Goal: Transaction & Acquisition: Purchase product/service

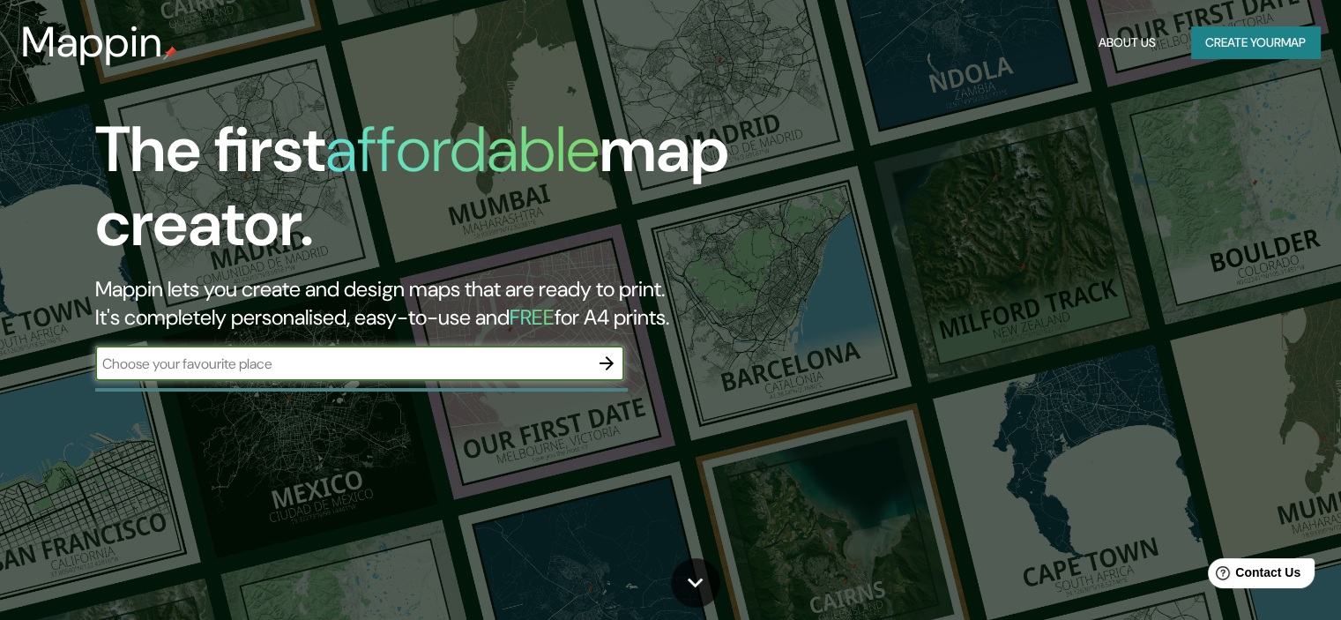
click at [228, 362] on input "text" at bounding box center [342, 364] width 494 height 20
type input "[PERSON_NAME] spain"
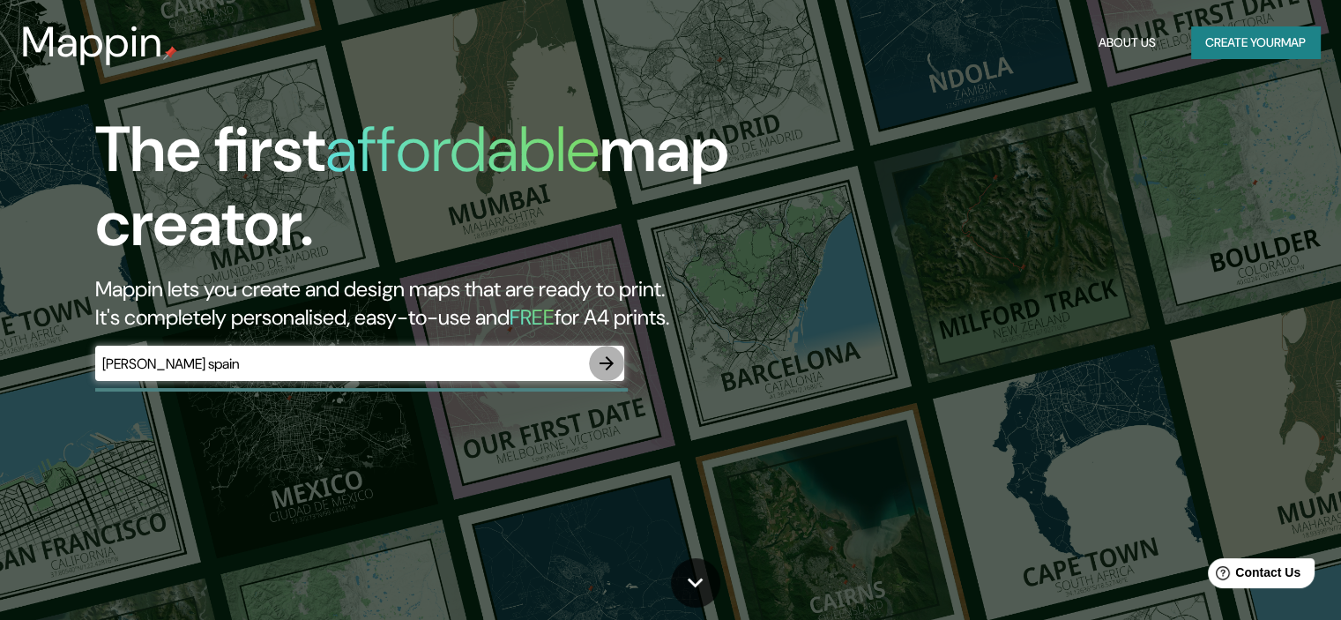
click at [609, 365] on icon "button" at bounding box center [607, 363] width 14 height 14
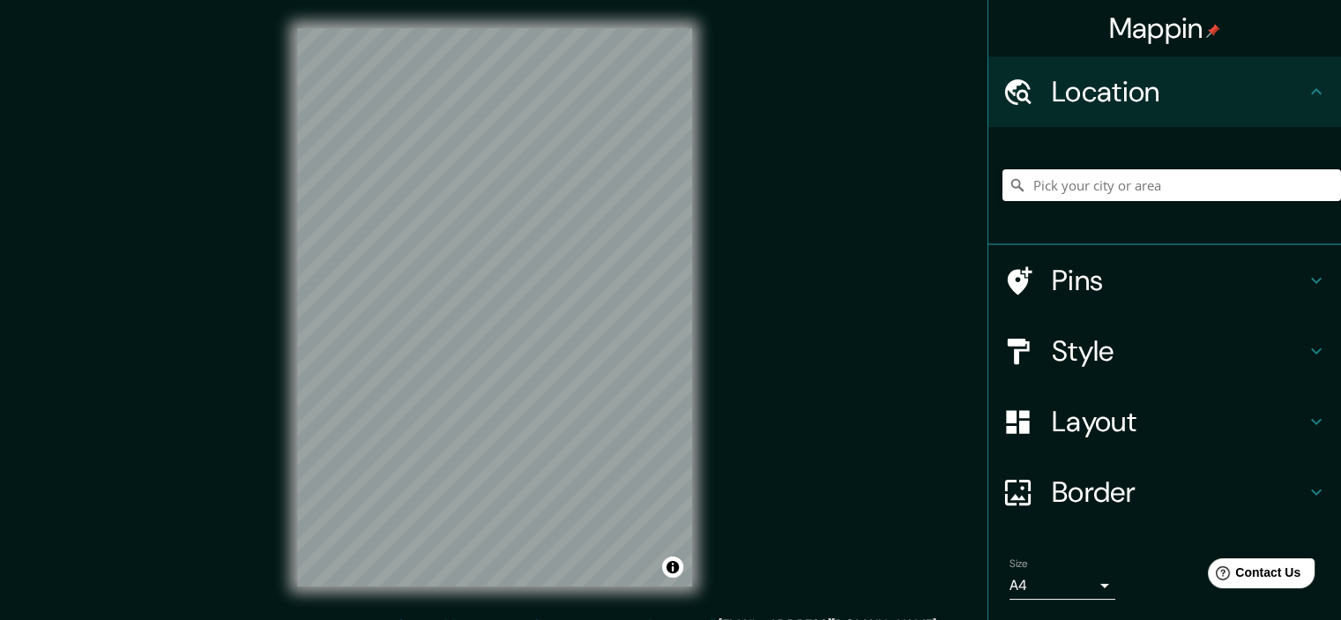
click at [708, 347] on div "© Mapbox © OpenStreetMap Improve this map" at bounding box center [495, 307] width 452 height 615
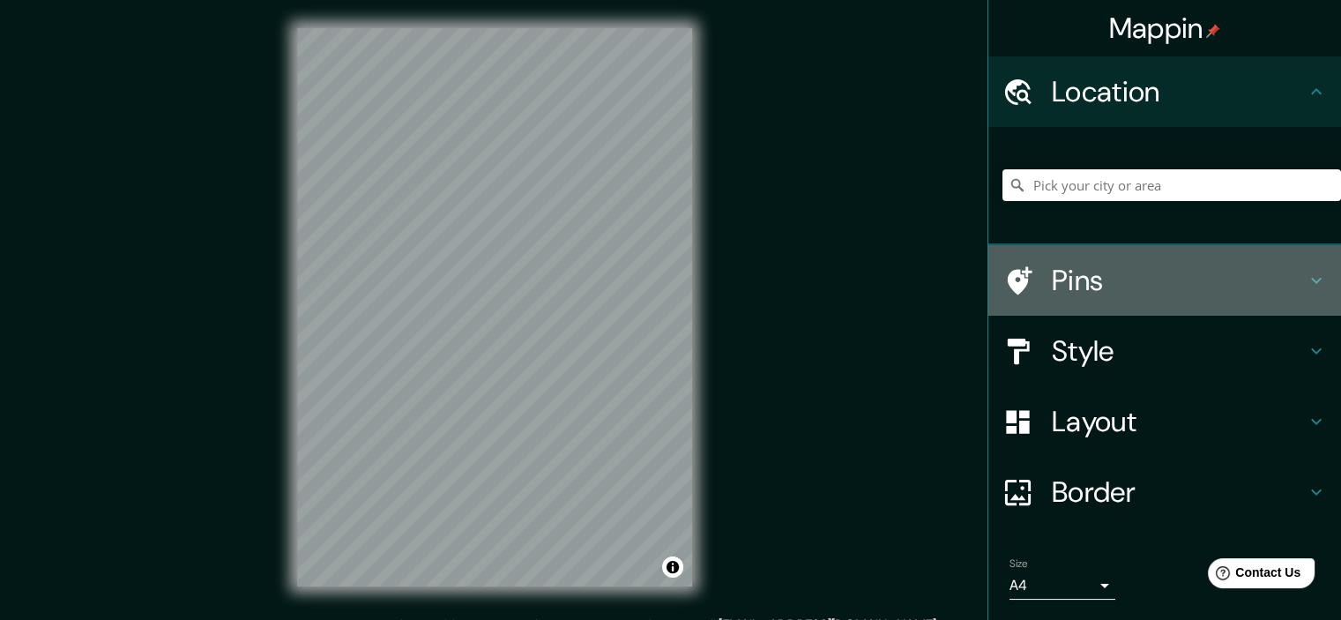
click at [1065, 278] on h4 "Pins" at bounding box center [1179, 280] width 254 height 35
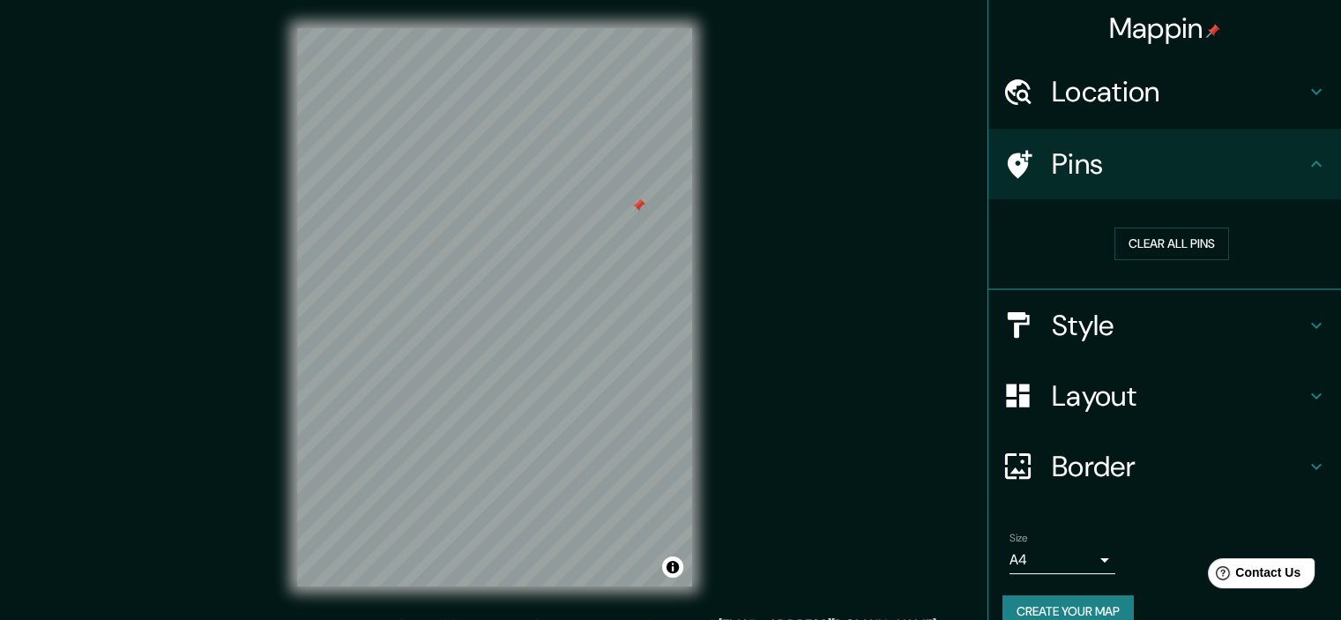
click at [1111, 91] on h4 "Location" at bounding box center [1179, 91] width 254 height 35
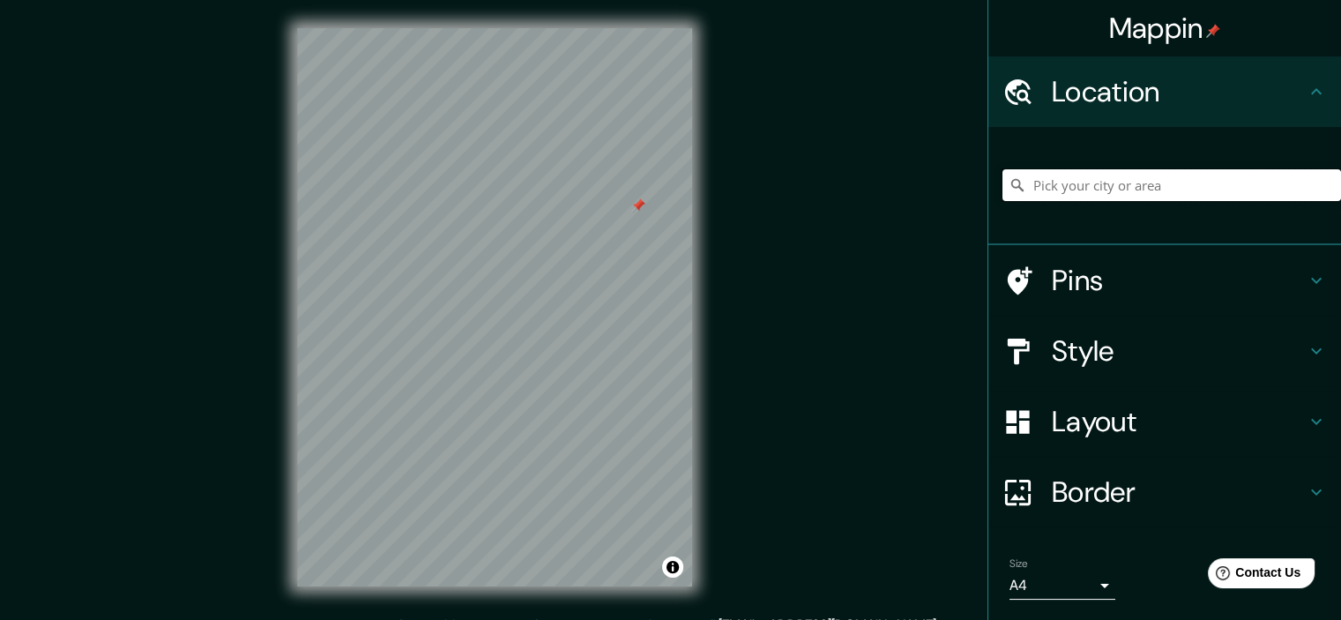
click at [1083, 189] on input "Pick your city or area" at bounding box center [1172, 185] width 339 height 32
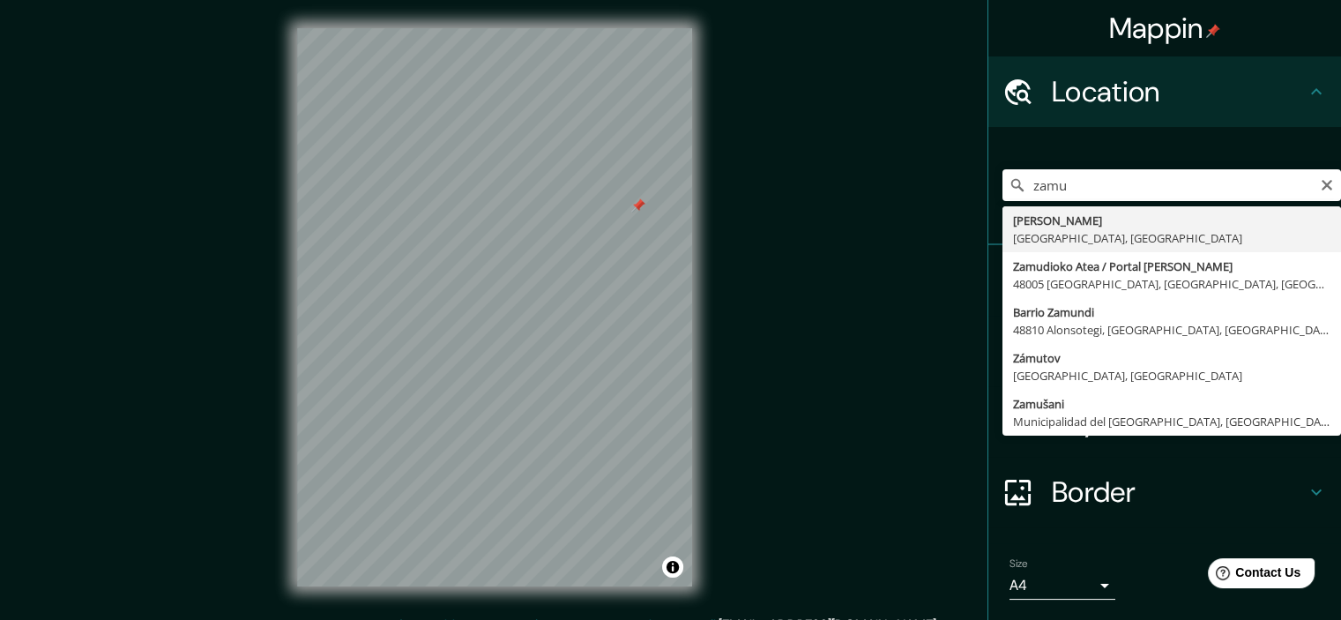
type input "Zamudio, [GEOGRAPHIC_DATA], [GEOGRAPHIC_DATA]"
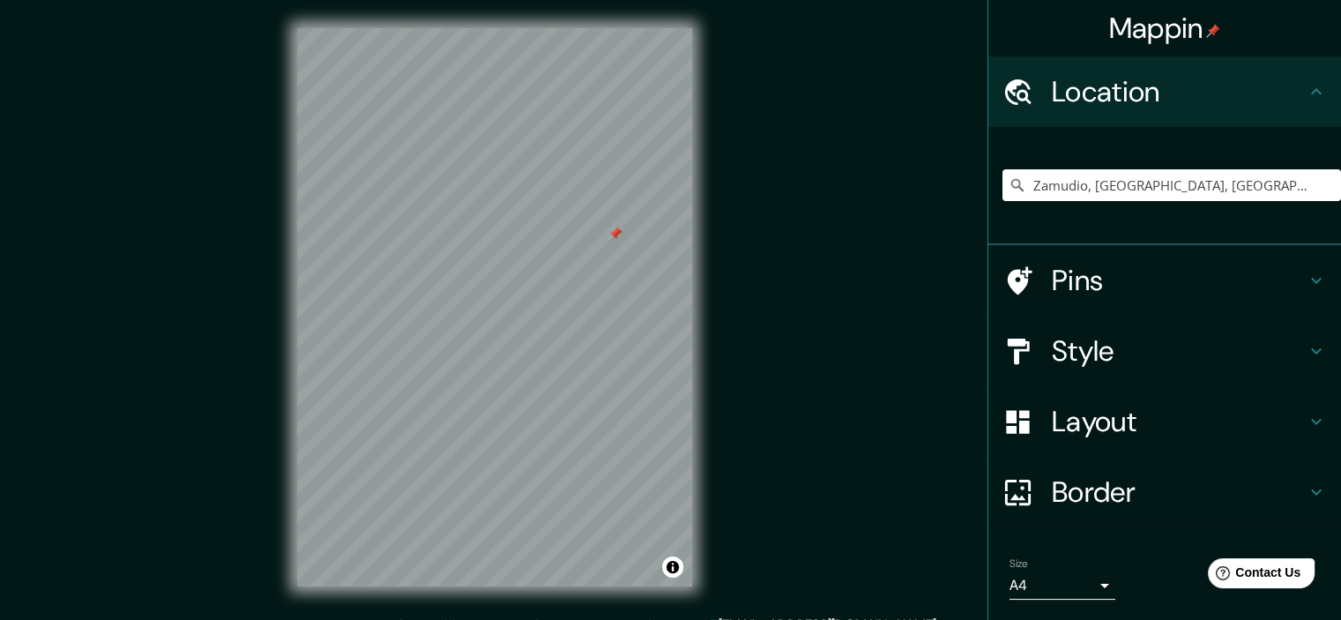
click at [1084, 346] on h4 "Style" at bounding box center [1179, 350] width 254 height 35
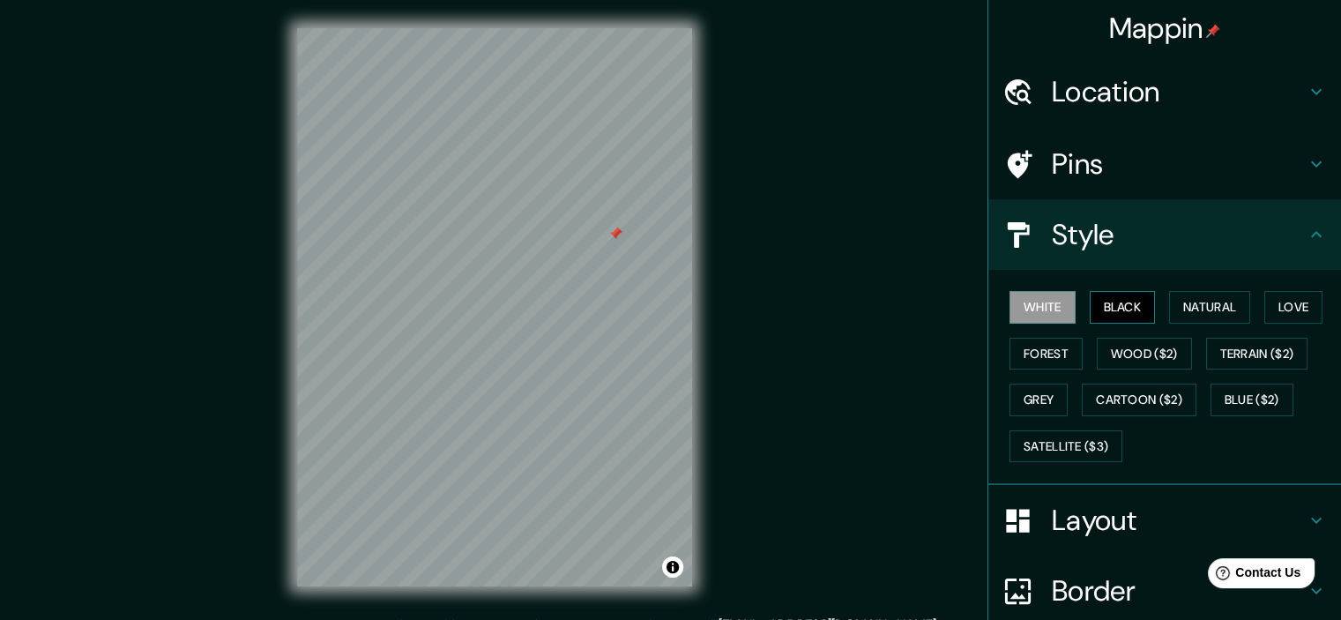
click at [1110, 306] on button "Black" at bounding box center [1123, 307] width 66 height 33
click at [1196, 307] on button "Natural" at bounding box center [1209, 307] width 81 height 33
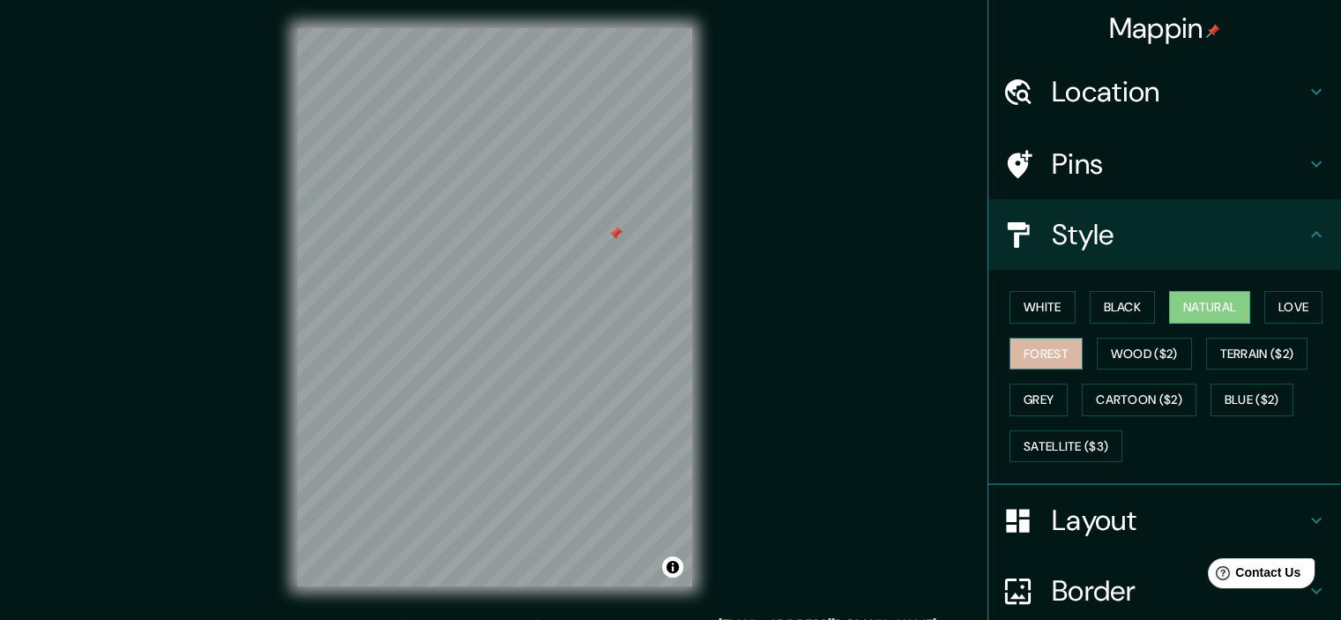
click at [1035, 352] on button "Forest" at bounding box center [1046, 354] width 73 height 33
click at [1282, 302] on button "Love" at bounding box center [1294, 307] width 58 height 33
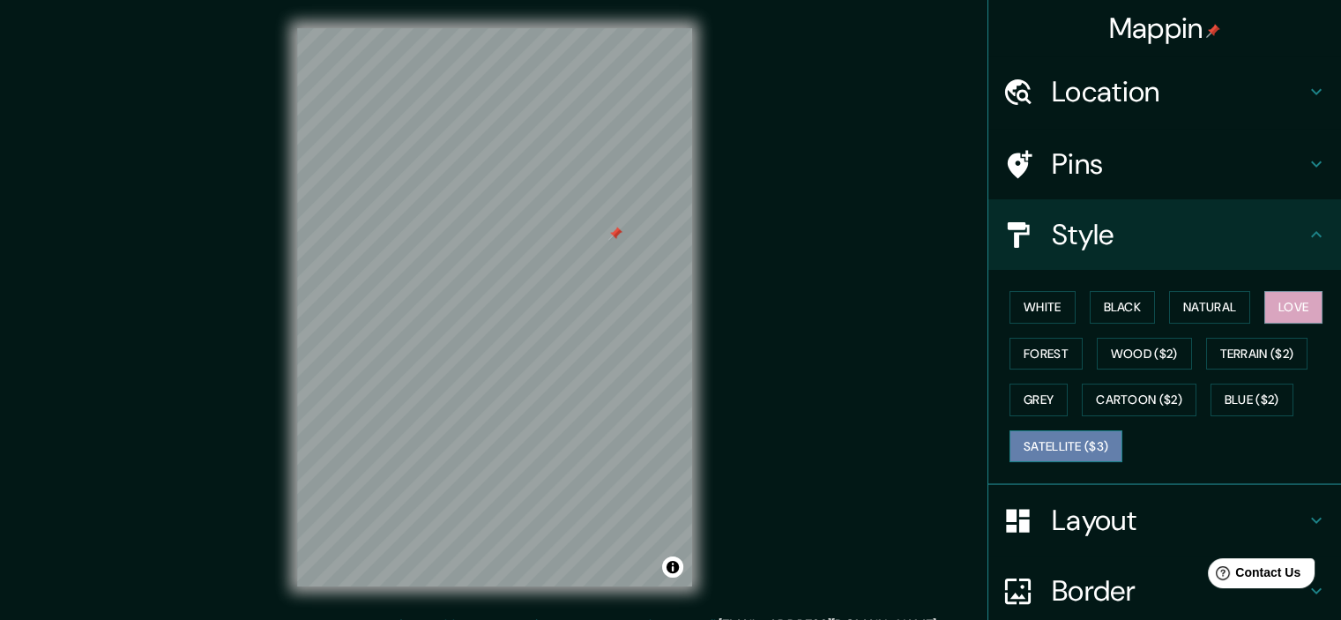
click at [1049, 444] on button "Satellite ($3)" at bounding box center [1066, 446] width 113 height 33
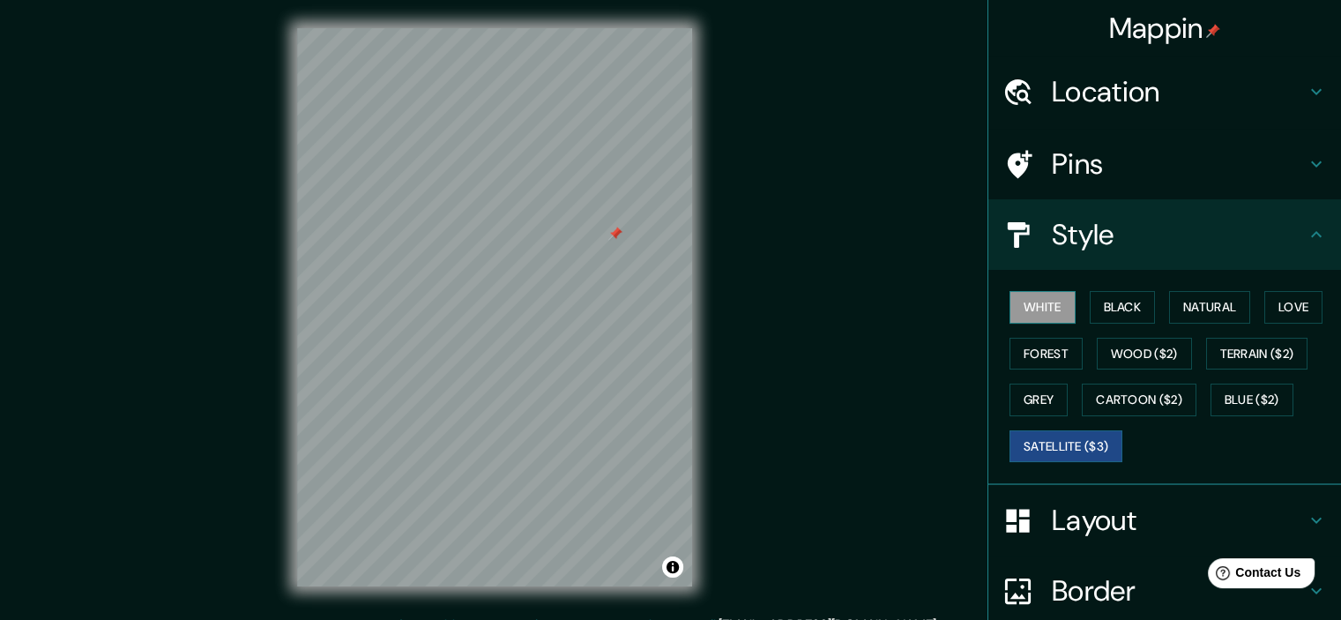
click at [1034, 302] on button "White" at bounding box center [1043, 307] width 66 height 33
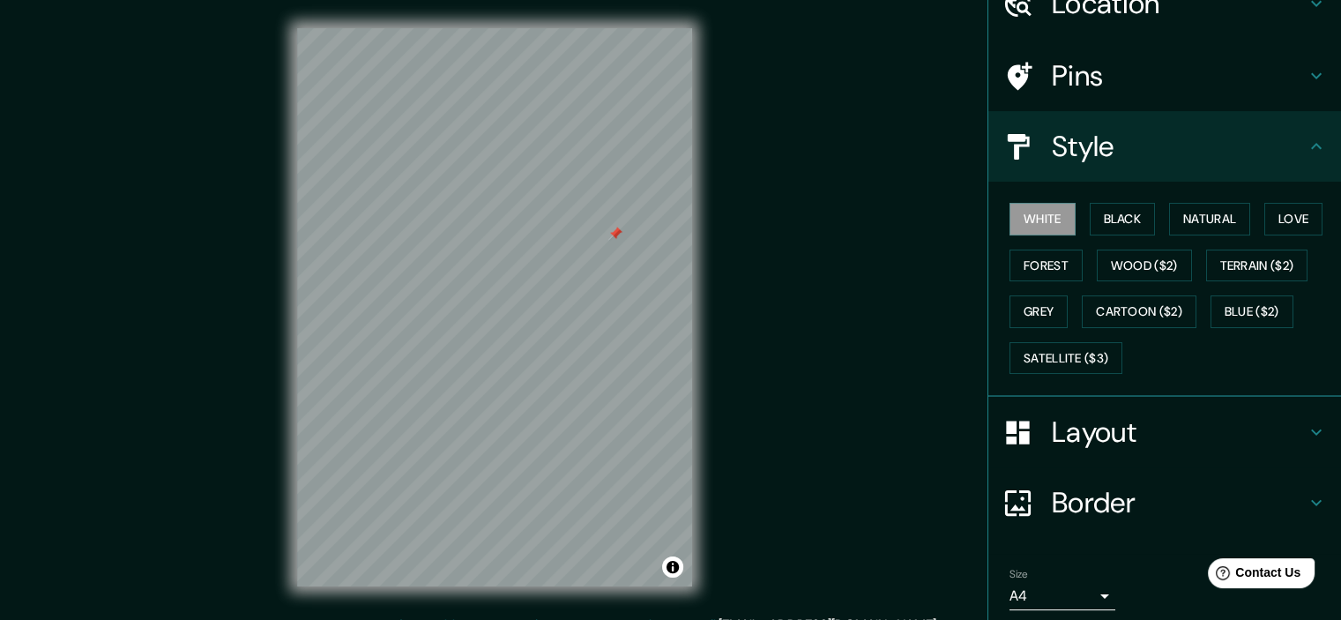
scroll to position [150, 0]
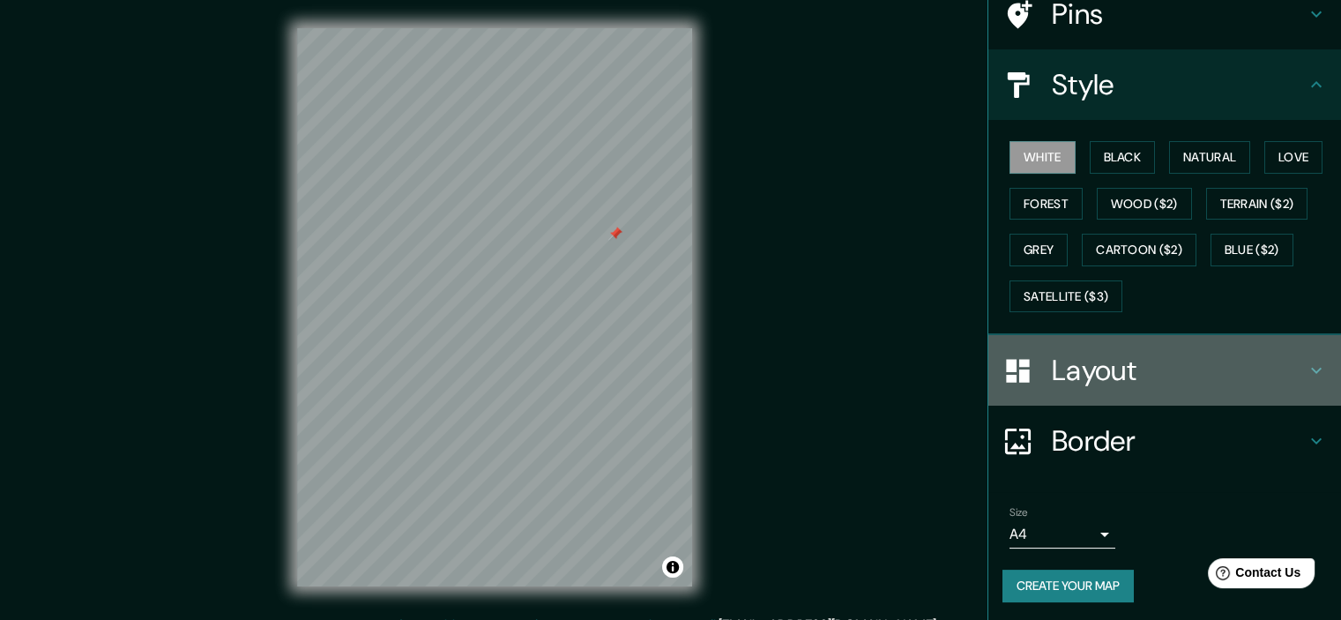
click at [1102, 369] on h4 "Layout" at bounding box center [1179, 370] width 254 height 35
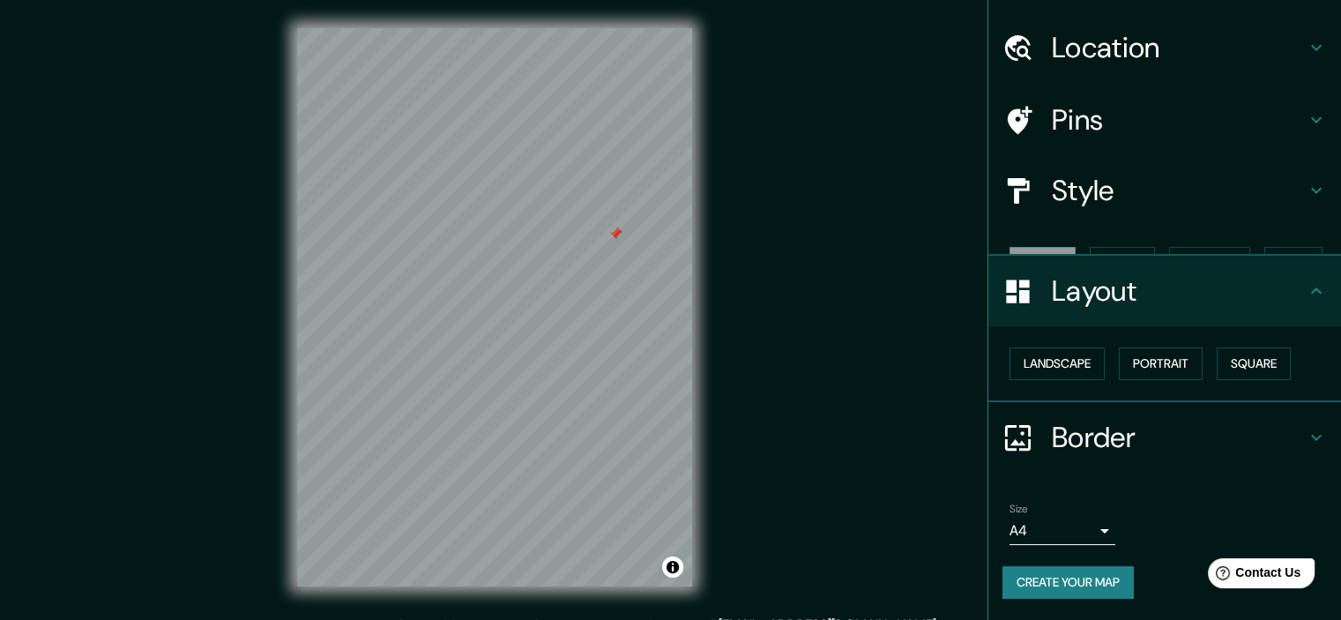
scroll to position [12, 0]
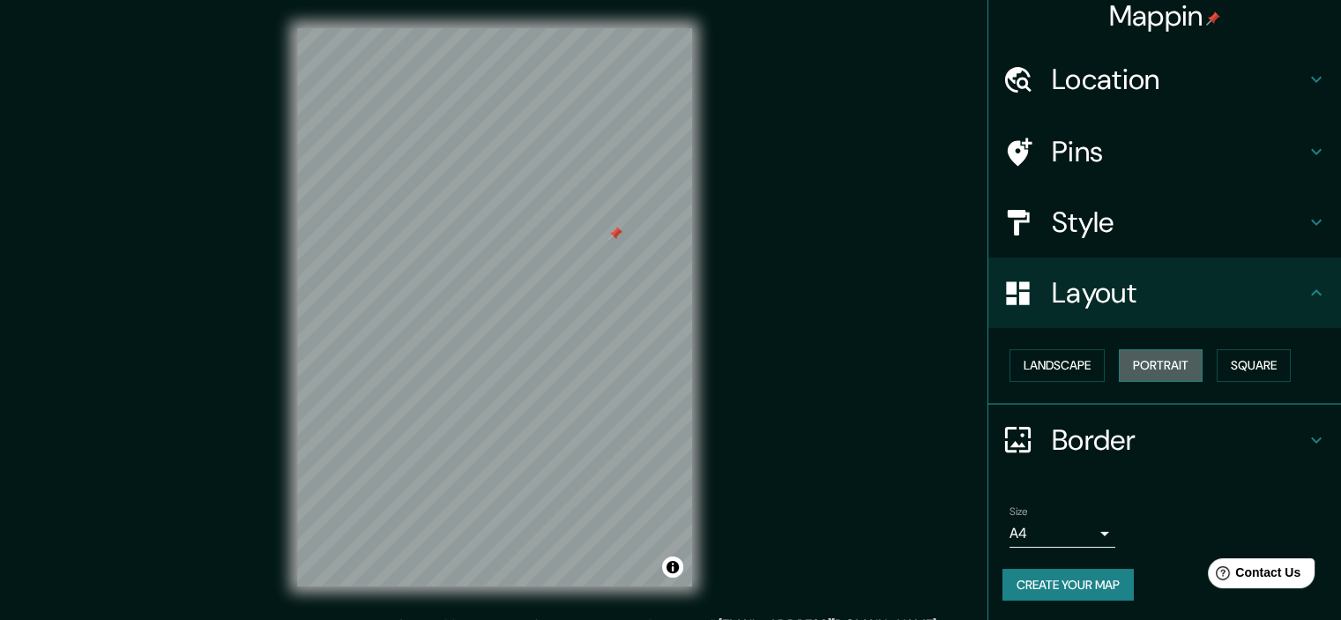
click at [1164, 366] on button "Portrait" at bounding box center [1161, 365] width 84 height 33
click at [1245, 362] on button "Square" at bounding box center [1254, 365] width 74 height 33
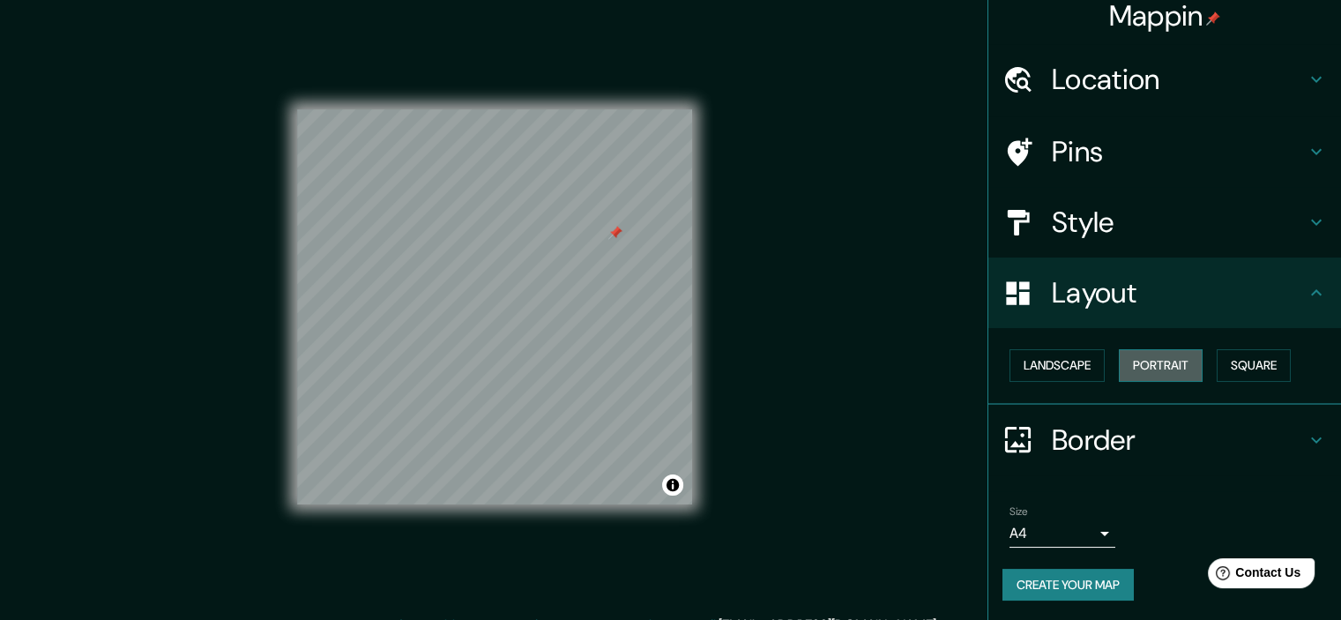
click at [1154, 360] on button "Portrait" at bounding box center [1161, 365] width 84 height 33
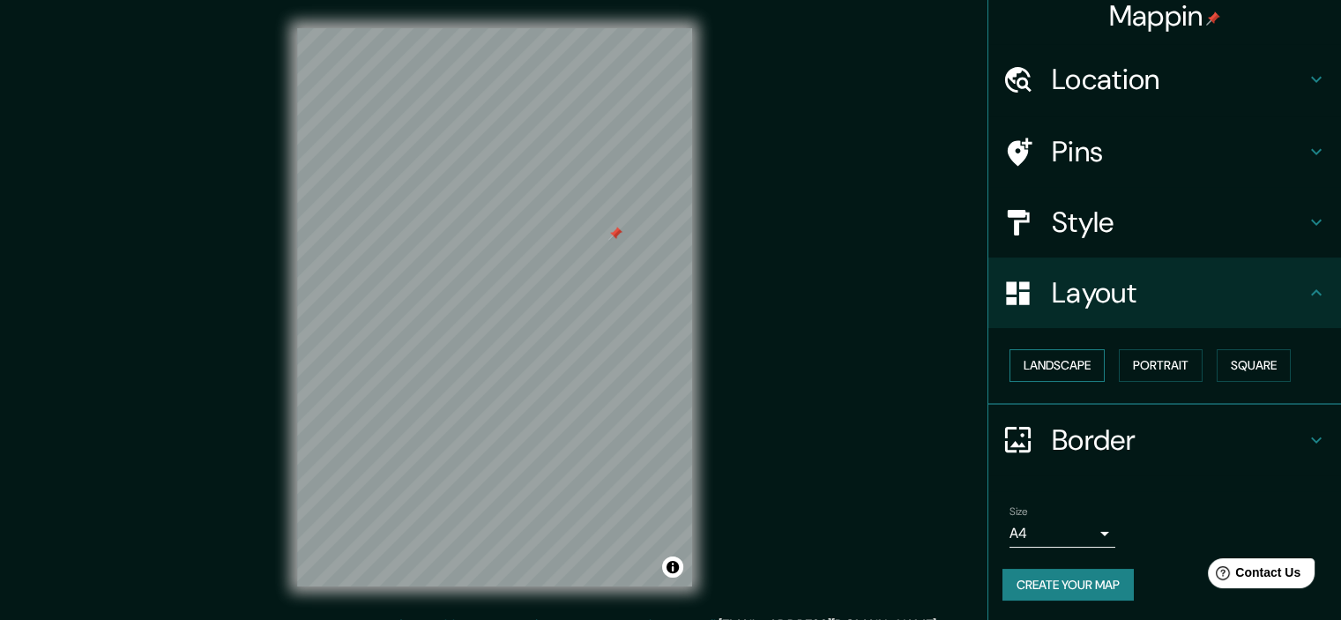
click at [1057, 366] on button "Landscape" at bounding box center [1057, 365] width 95 height 33
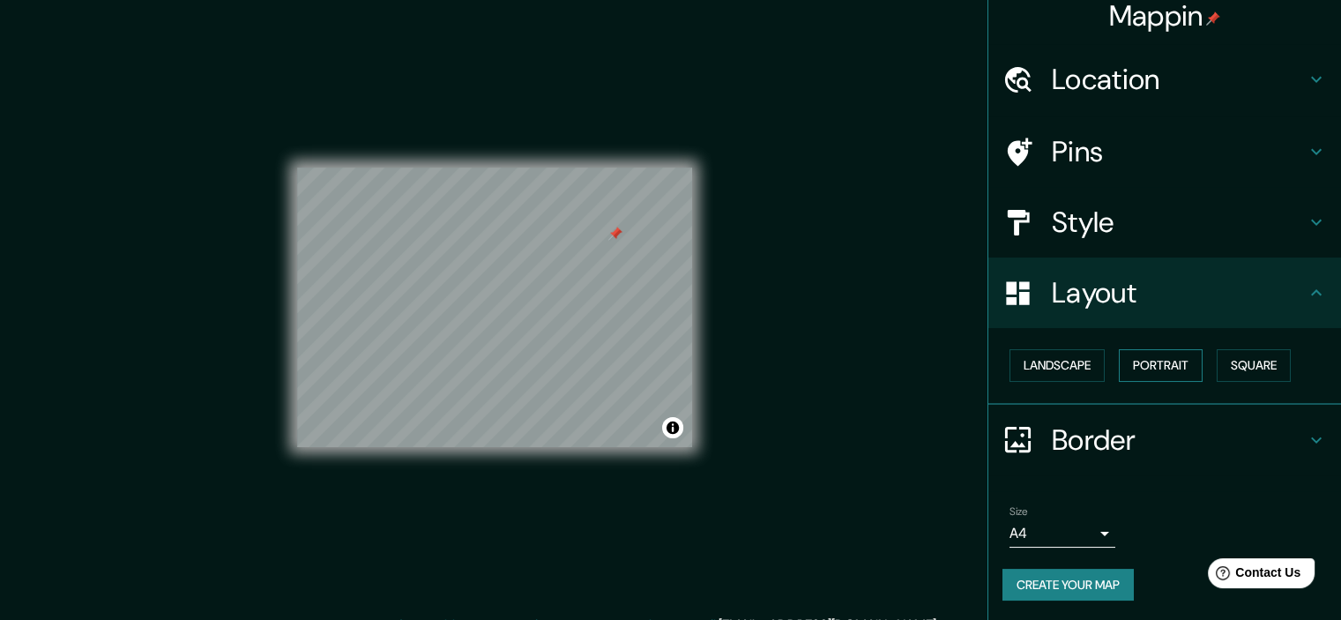
click at [1150, 362] on button "Portrait" at bounding box center [1161, 365] width 84 height 33
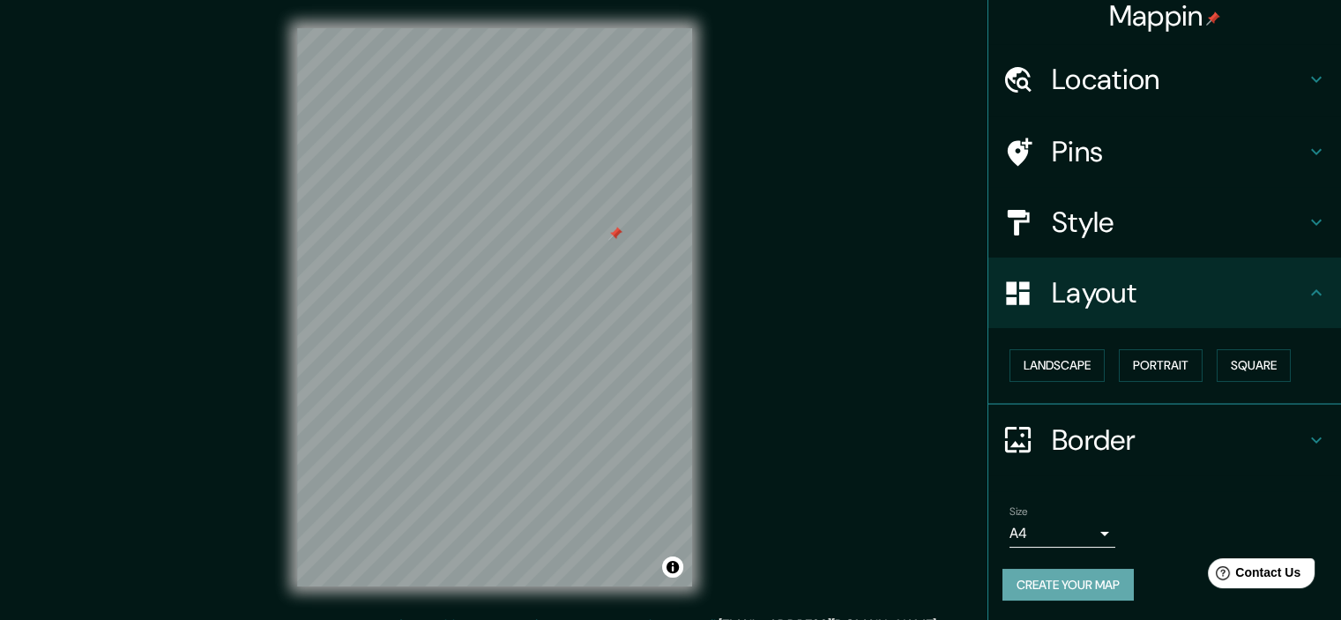
click at [1062, 579] on button "Create your map" at bounding box center [1068, 585] width 131 height 33
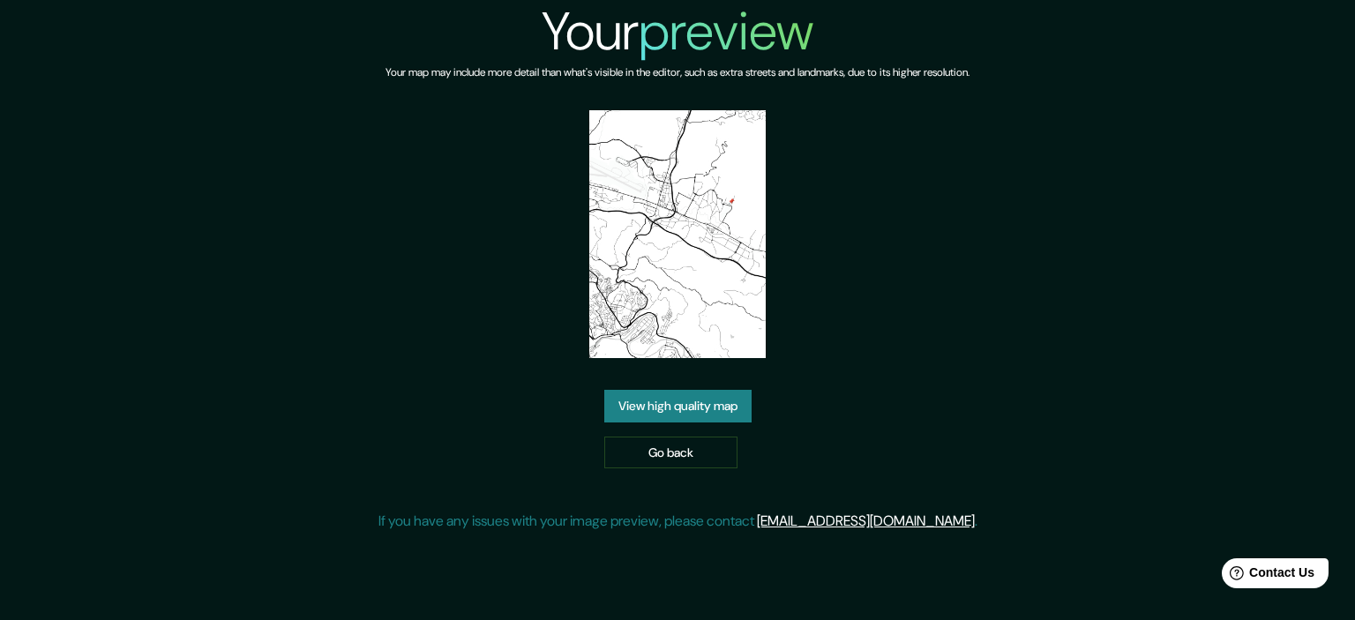
click at [707, 390] on link "View high quality map" at bounding box center [677, 406] width 147 height 33
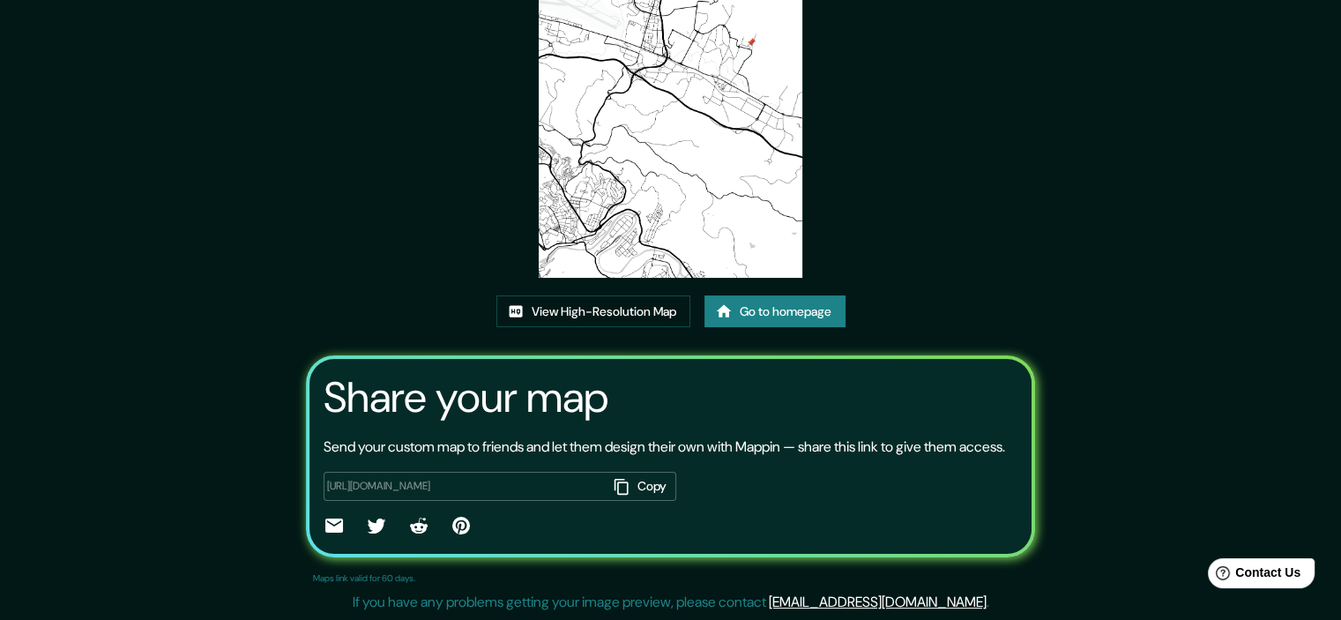
scroll to position [192, 0]
click at [615, 487] on icon "button" at bounding box center [622, 487] width 18 height 18
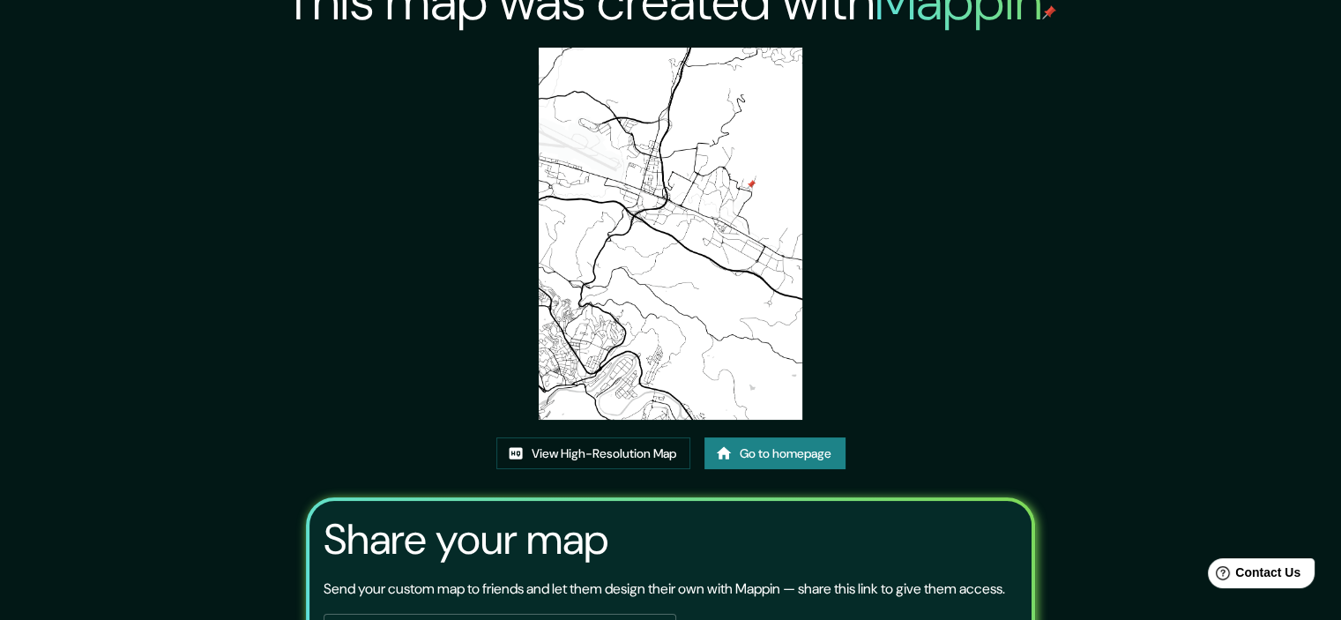
scroll to position [0, 0]
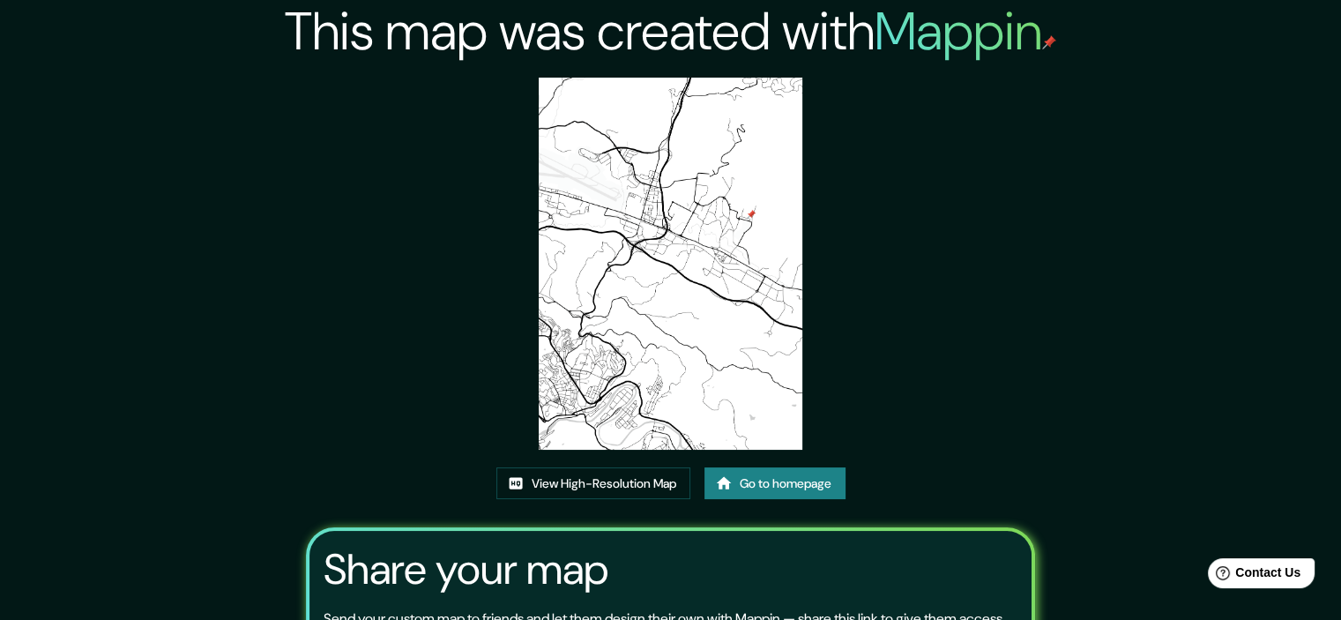
click at [695, 300] on img at bounding box center [670, 264] width 263 height 372
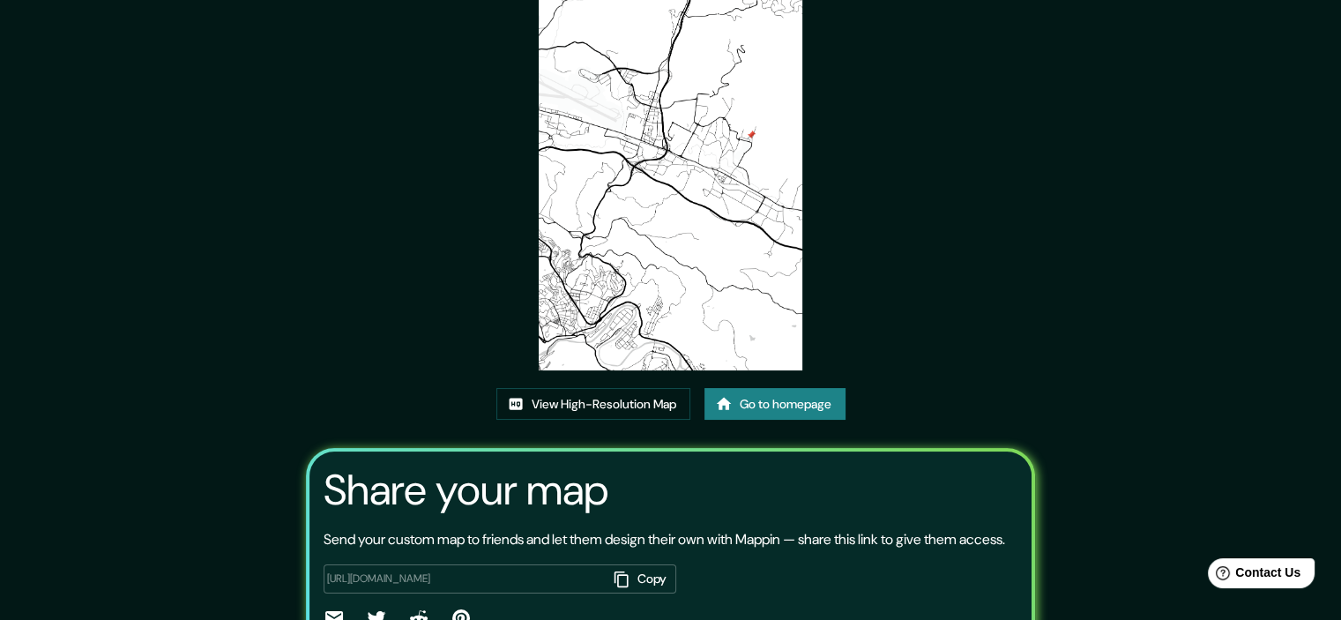
scroll to position [192, 0]
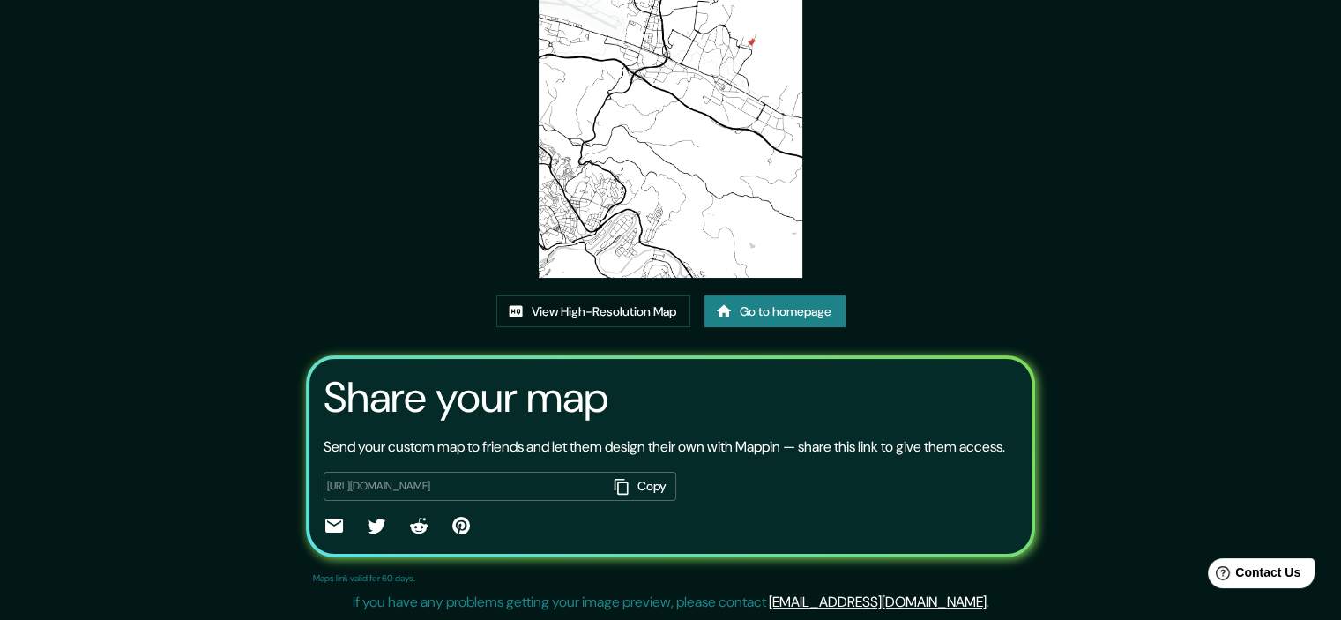
click at [330, 525] on icon at bounding box center [334, 525] width 21 height 21
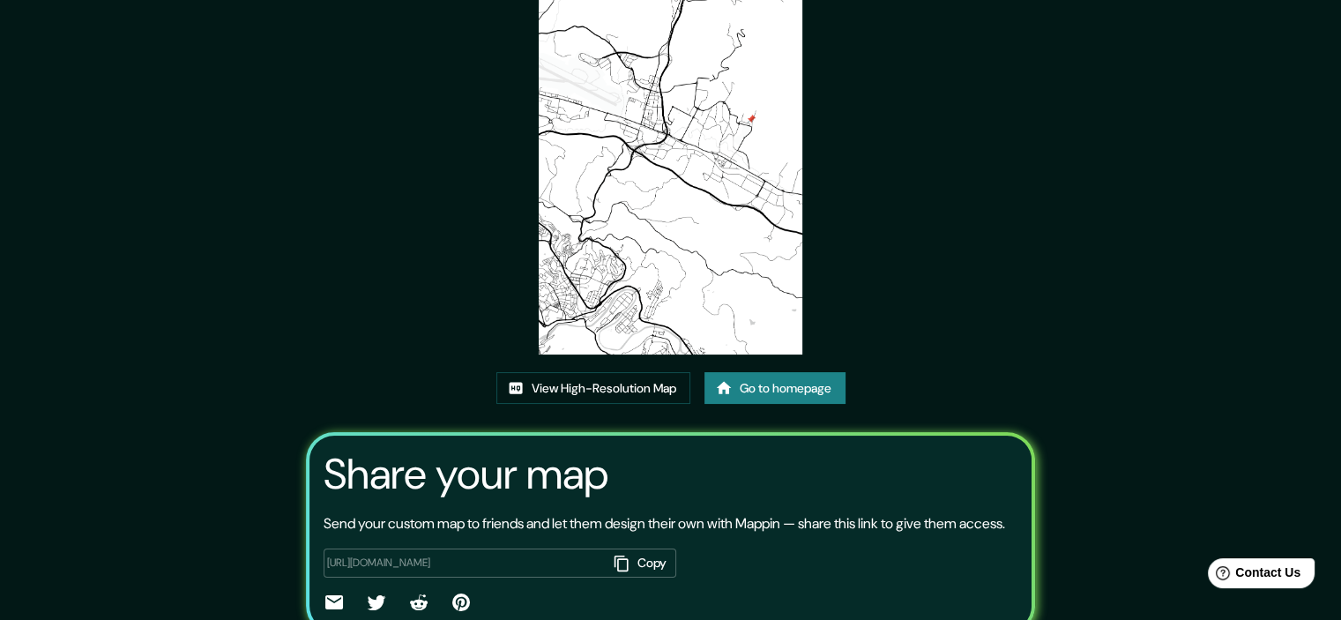
scroll to position [0, 0]
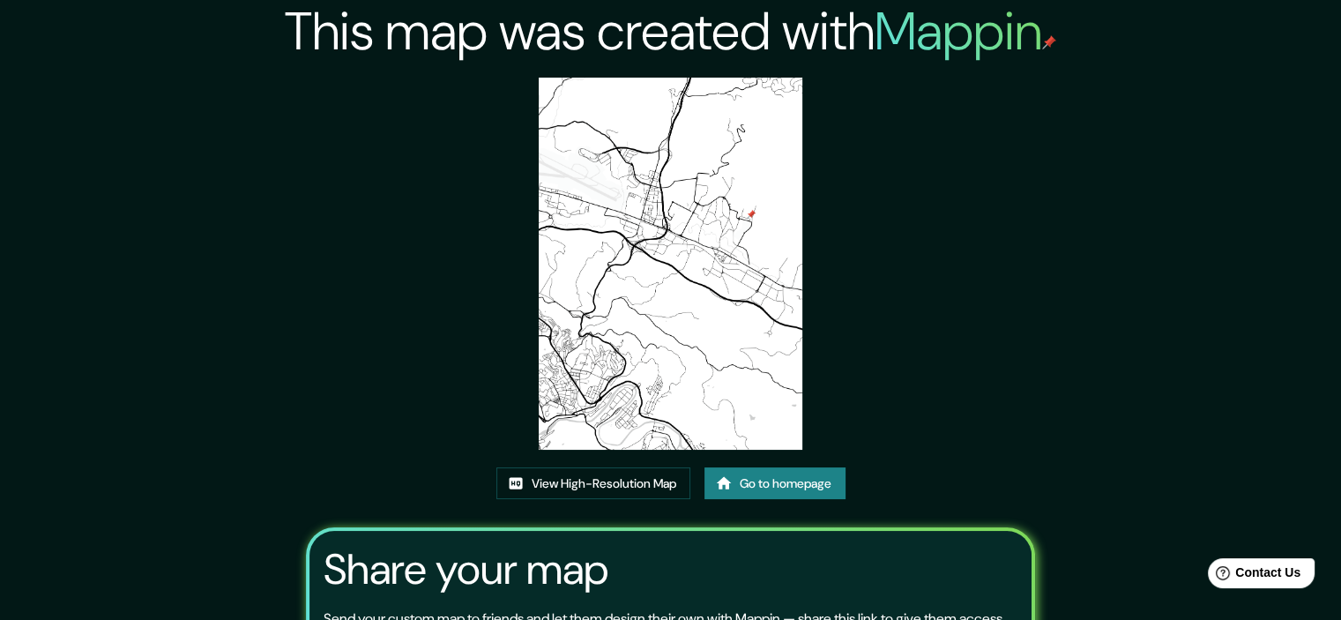
click at [702, 292] on img at bounding box center [670, 264] width 263 height 372
click at [629, 483] on link "View High-Resolution Map" at bounding box center [593, 483] width 194 height 33
